Goal: Information Seeking & Learning: Learn about a topic

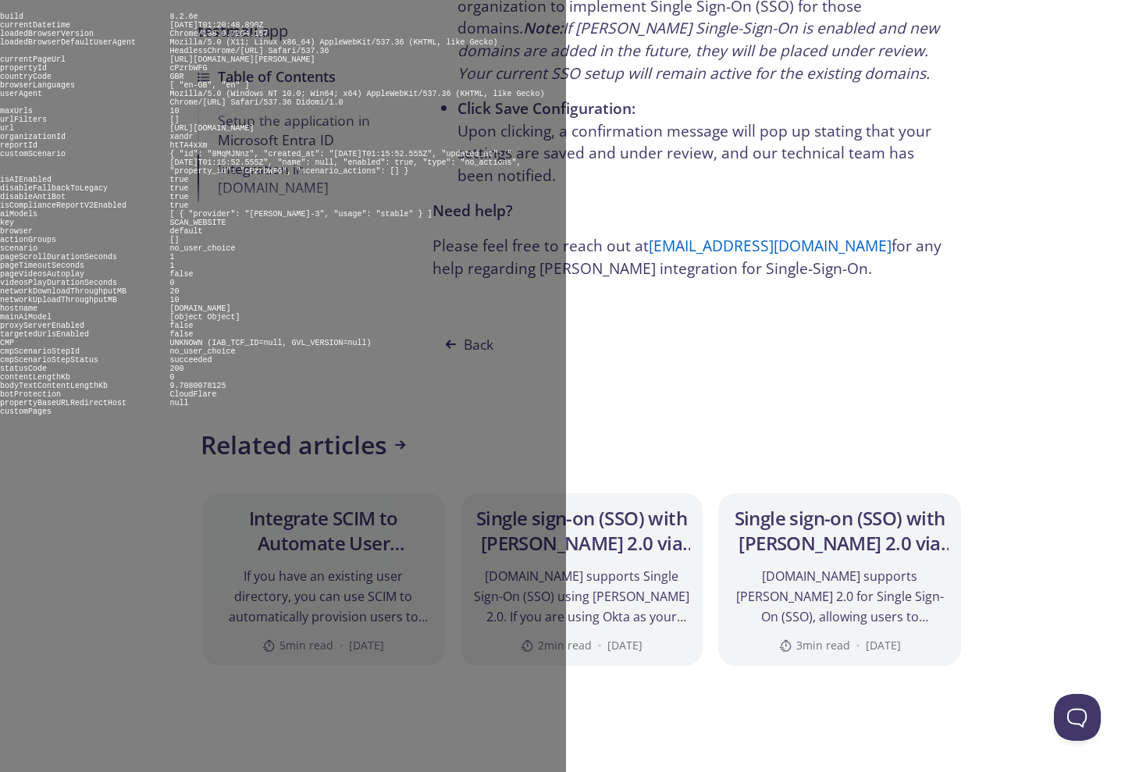
scroll to position [3398, 0]
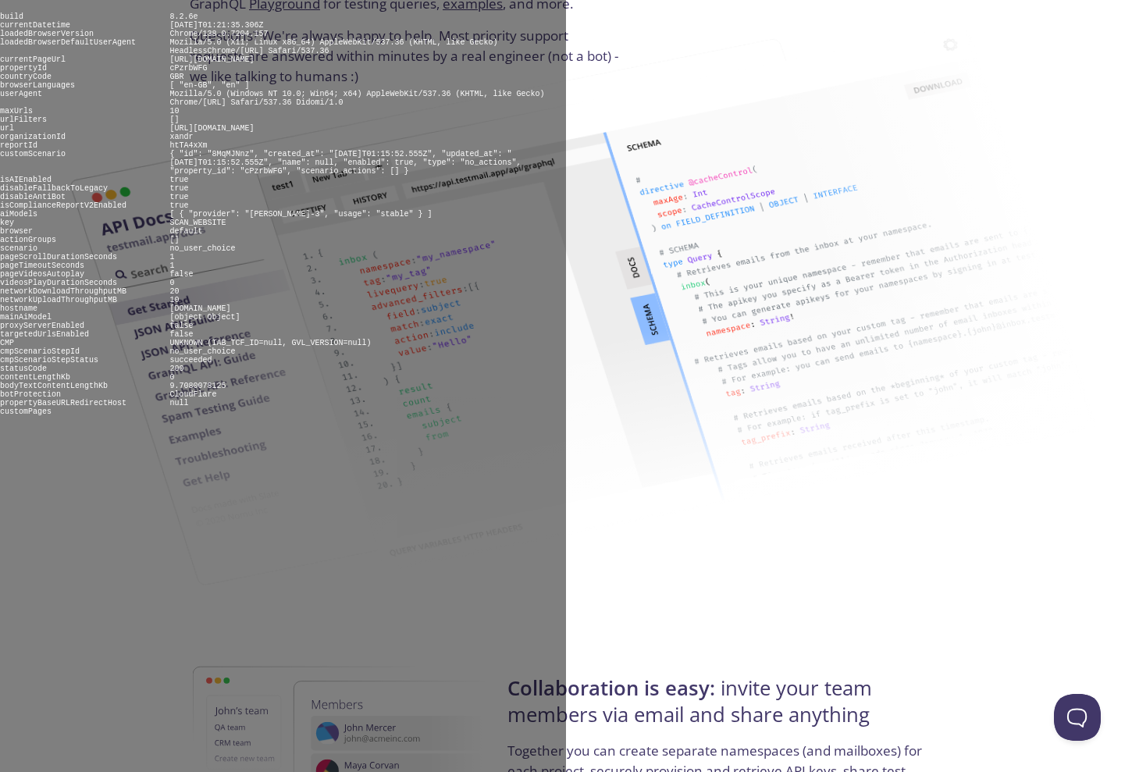
scroll to position [2798, 0]
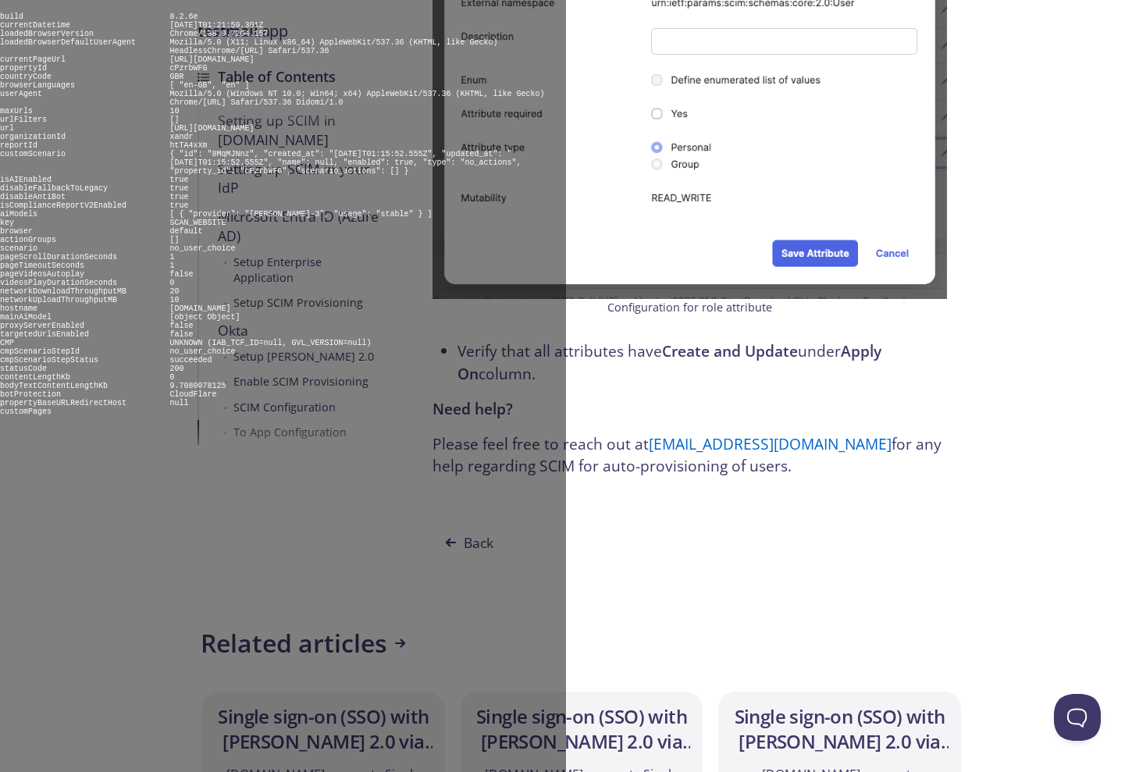
scroll to position [11047, 0]
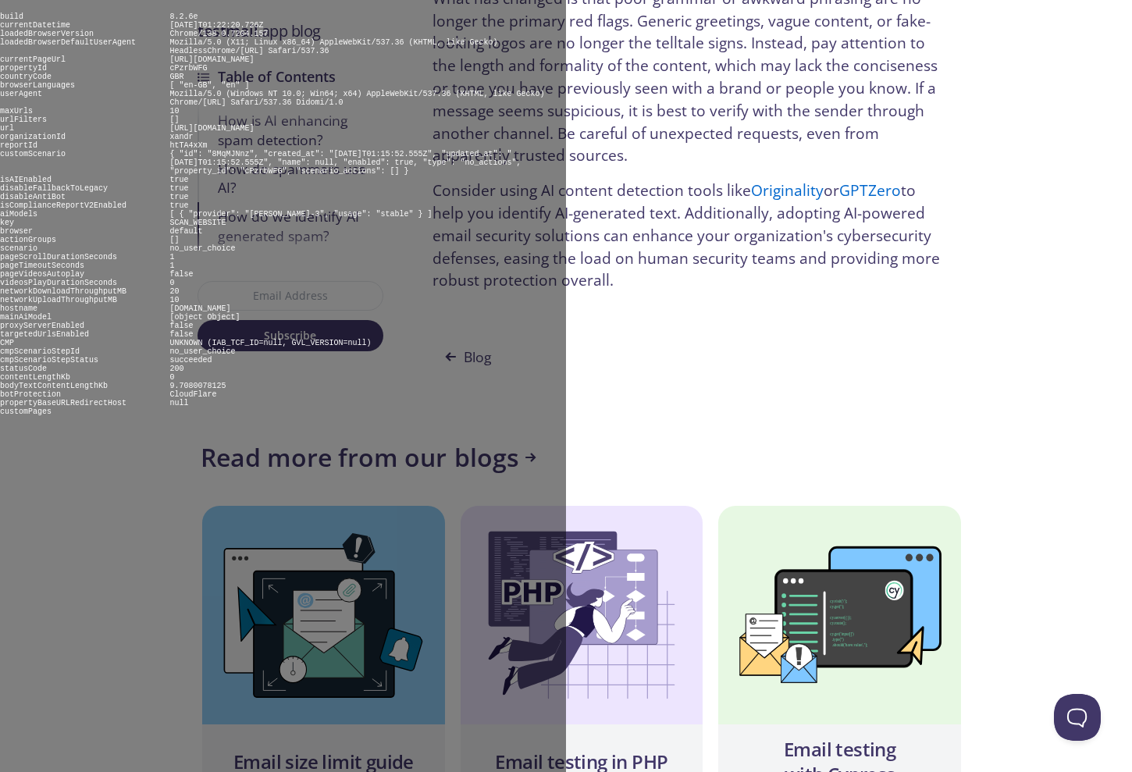
scroll to position [4096, 0]
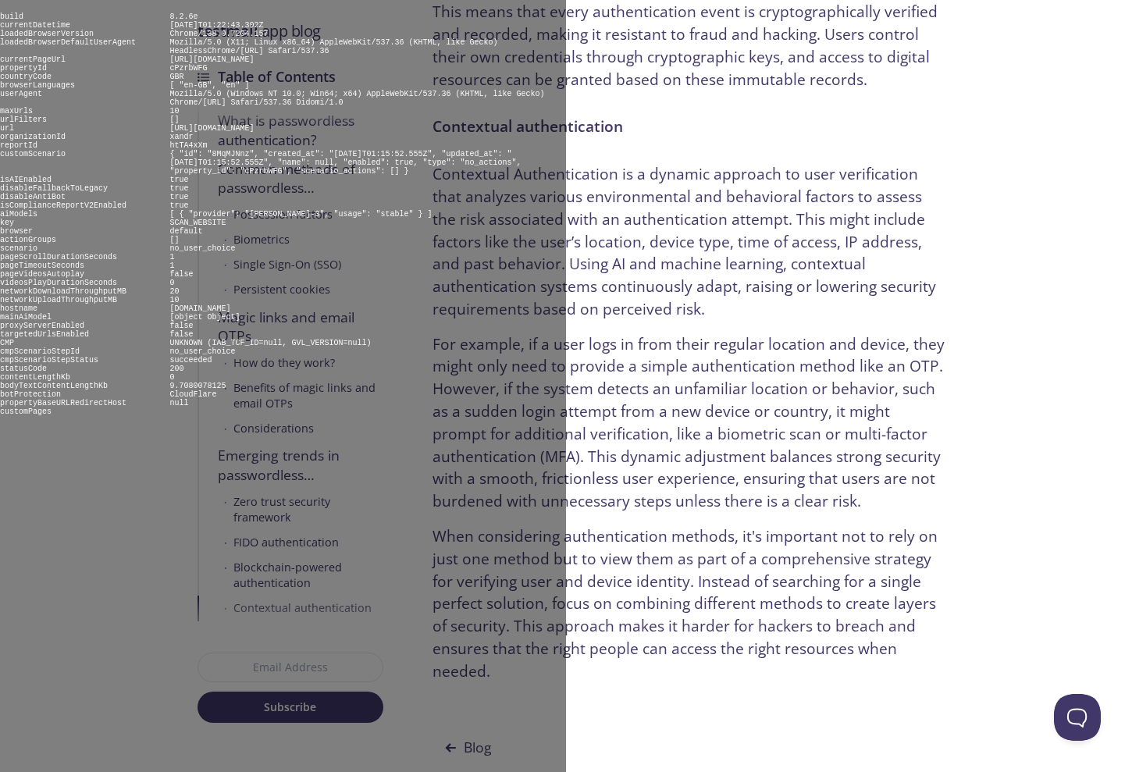
scroll to position [7487, 0]
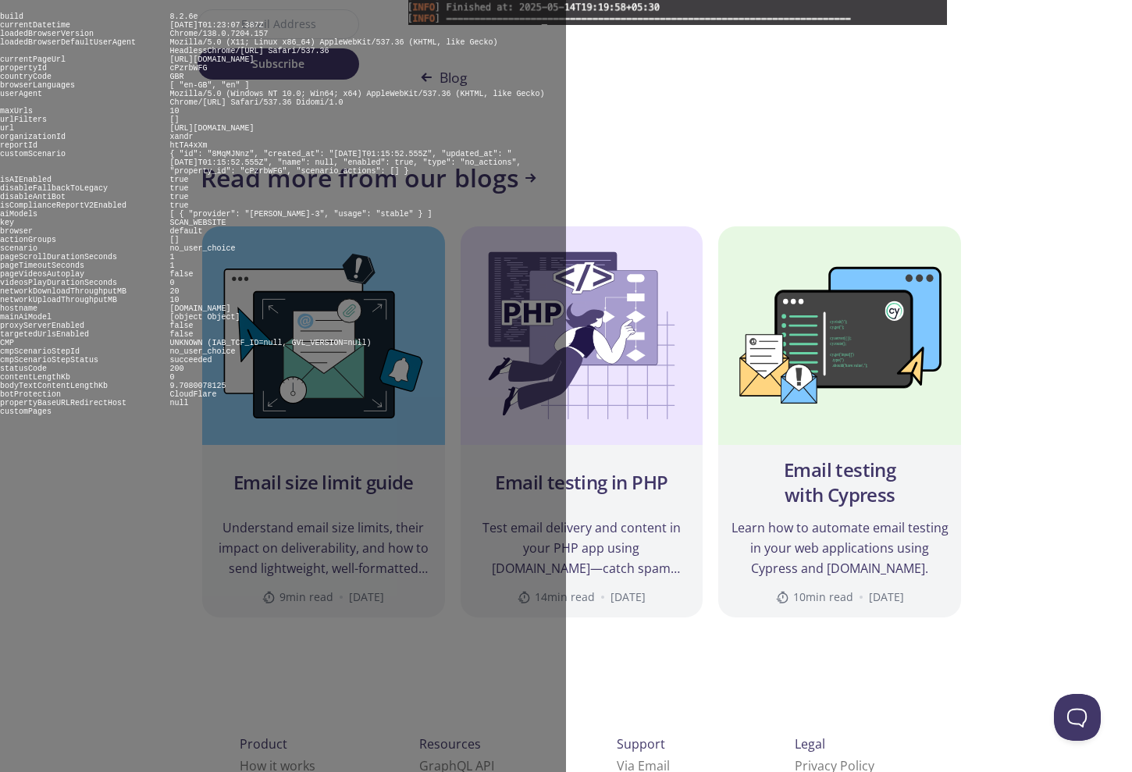
scroll to position [7307, 0]
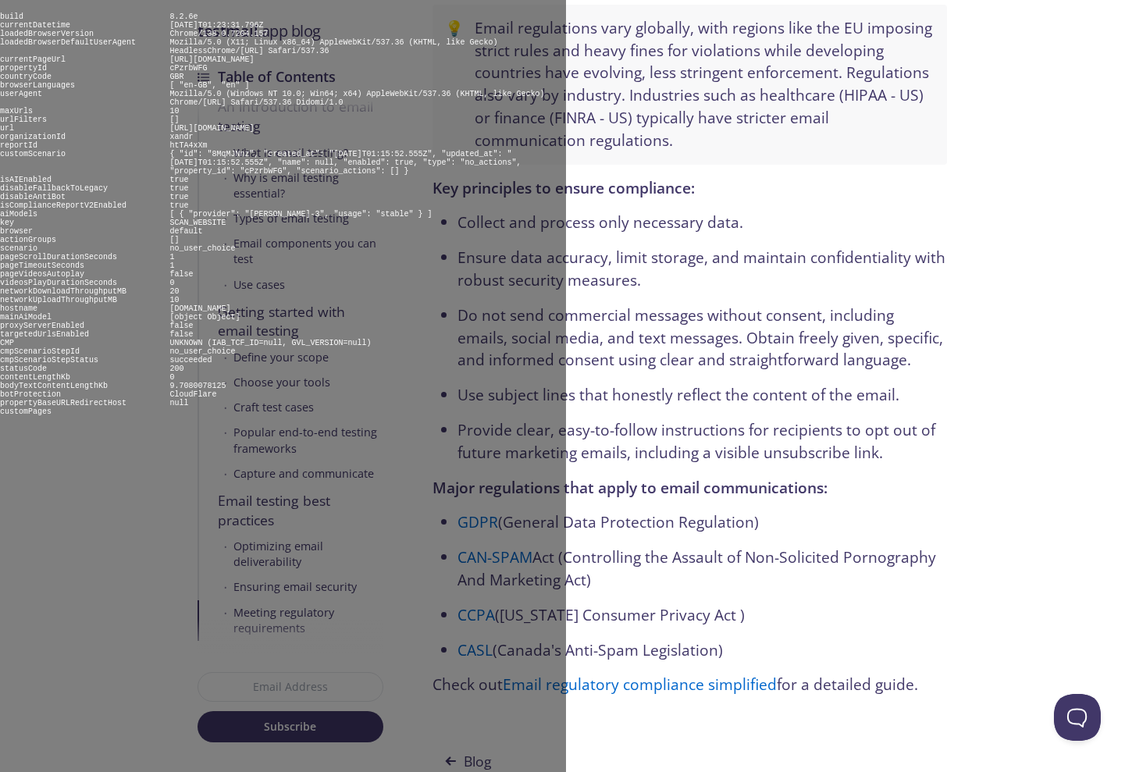
scroll to position [9118, 0]
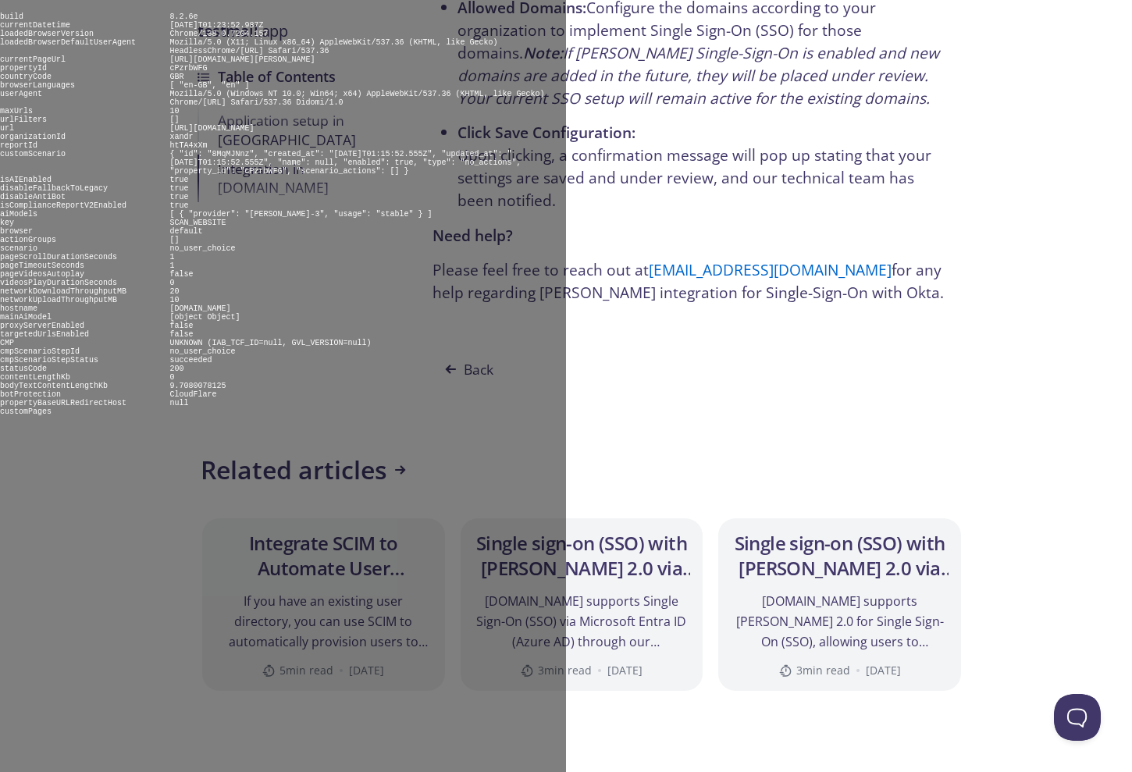
scroll to position [3143, 0]
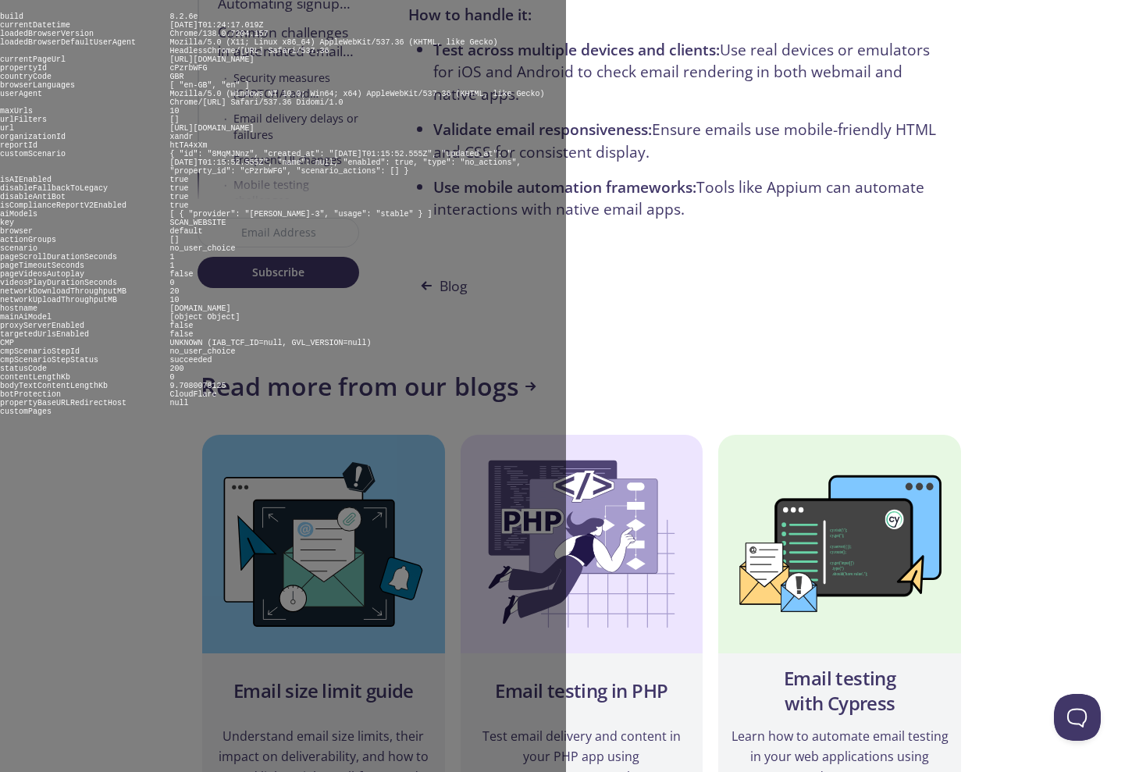
scroll to position [27, 0]
